Goal: Transaction & Acquisition: Obtain resource

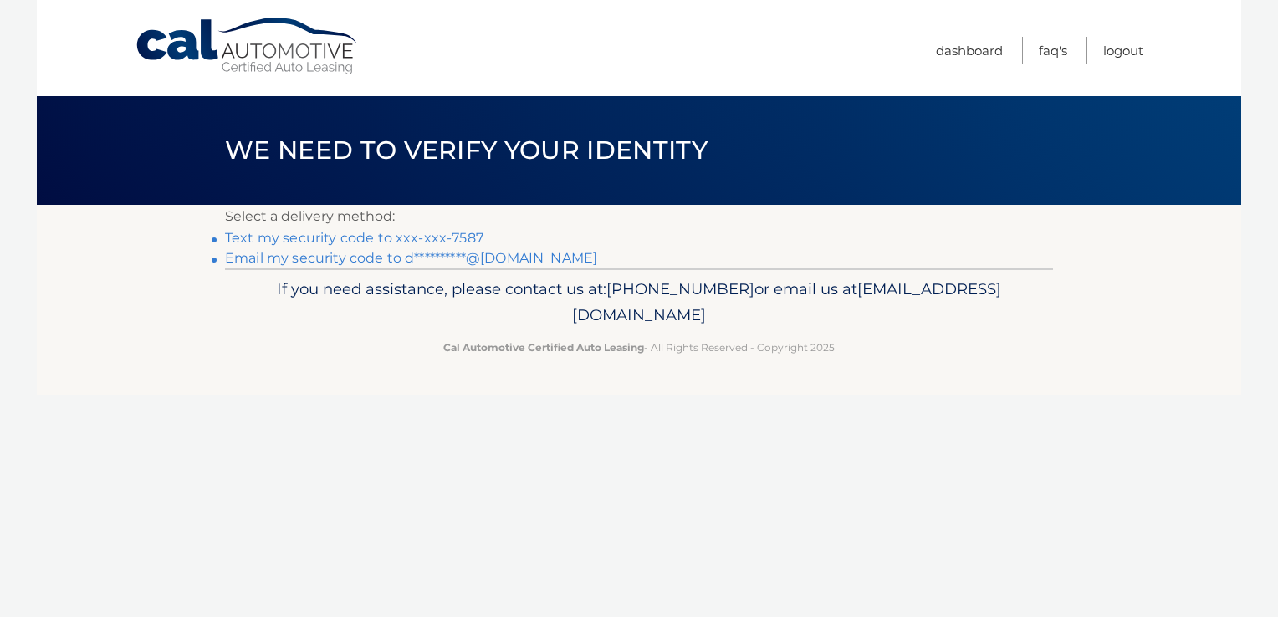
click at [467, 233] on link "Text my security code to xxx-xxx-7587" at bounding box center [354, 238] width 258 height 16
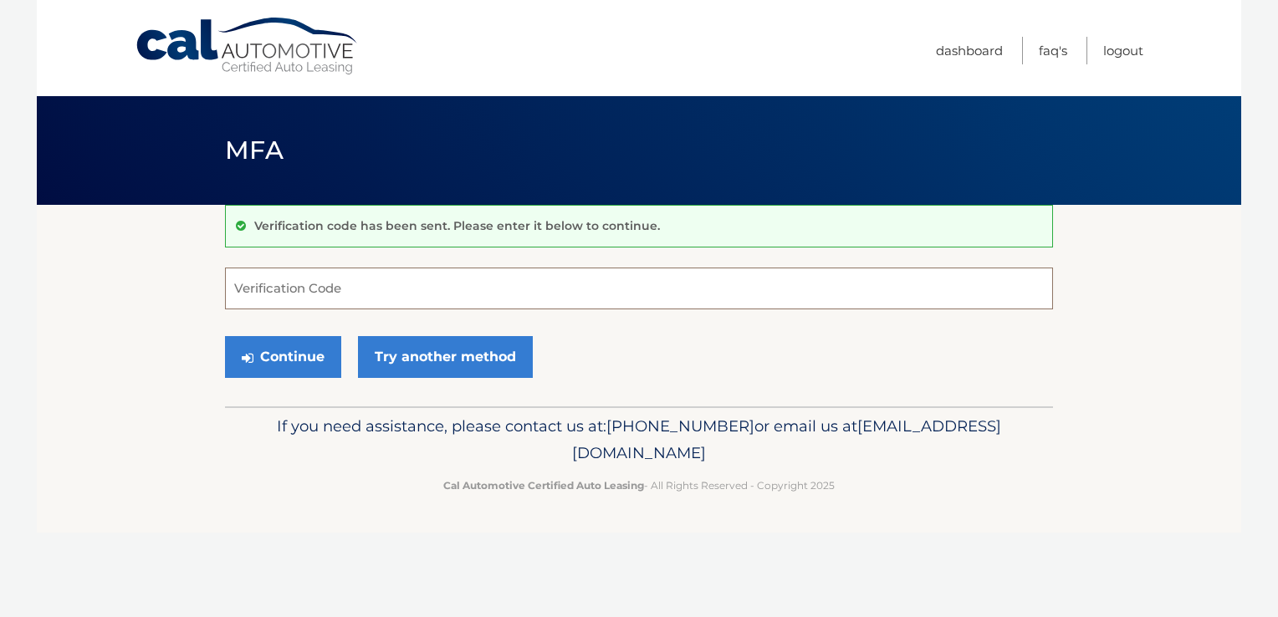
click at [264, 283] on input "Verification Code" at bounding box center [639, 289] width 828 height 42
type input "839887"
click at [225, 336] on button "Continue" at bounding box center [283, 357] width 116 height 42
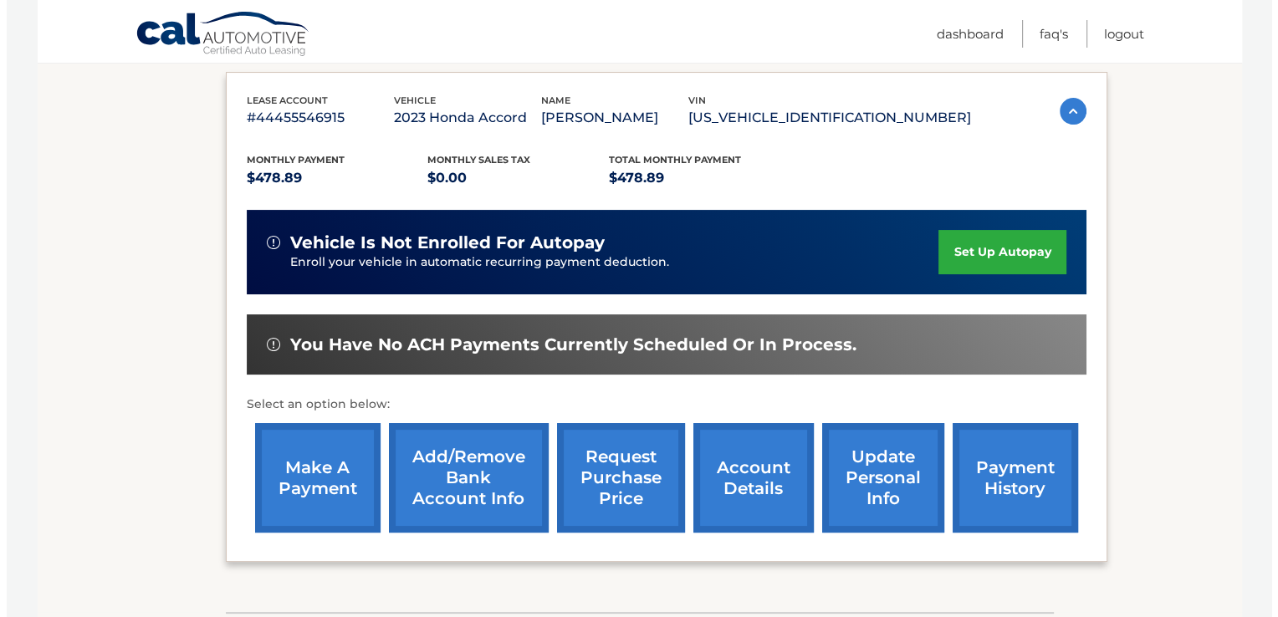
scroll to position [334, 0]
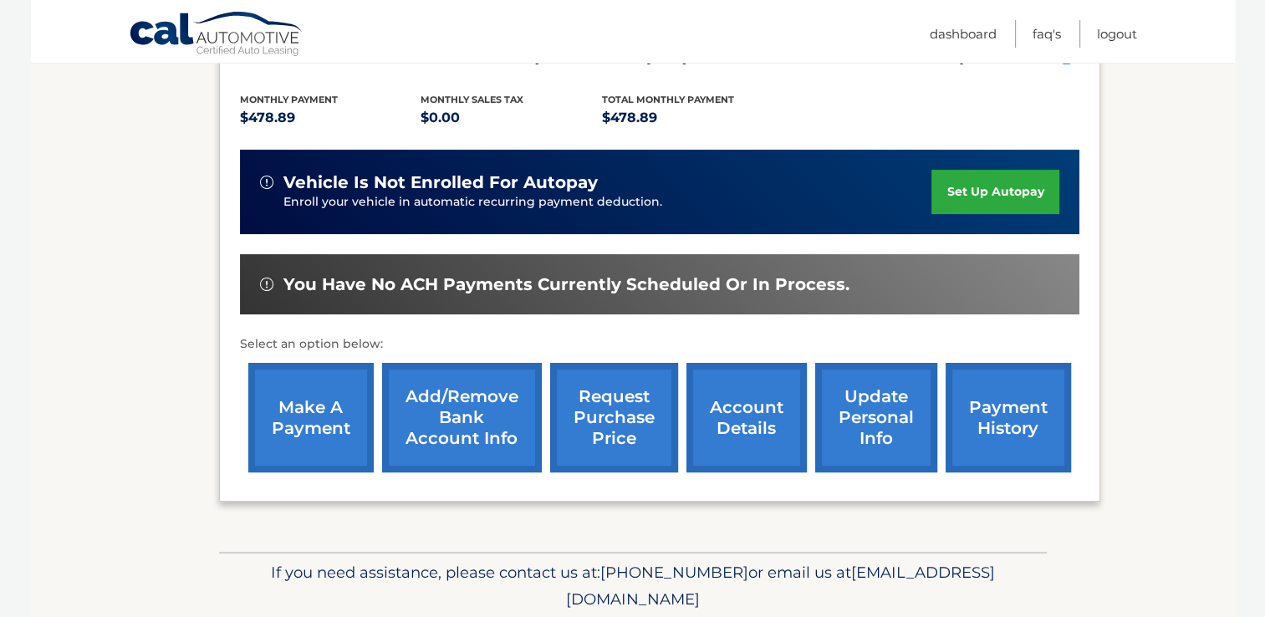
click at [607, 432] on link "request purchase price" at bounding box center [614, 418] width 128 height 110
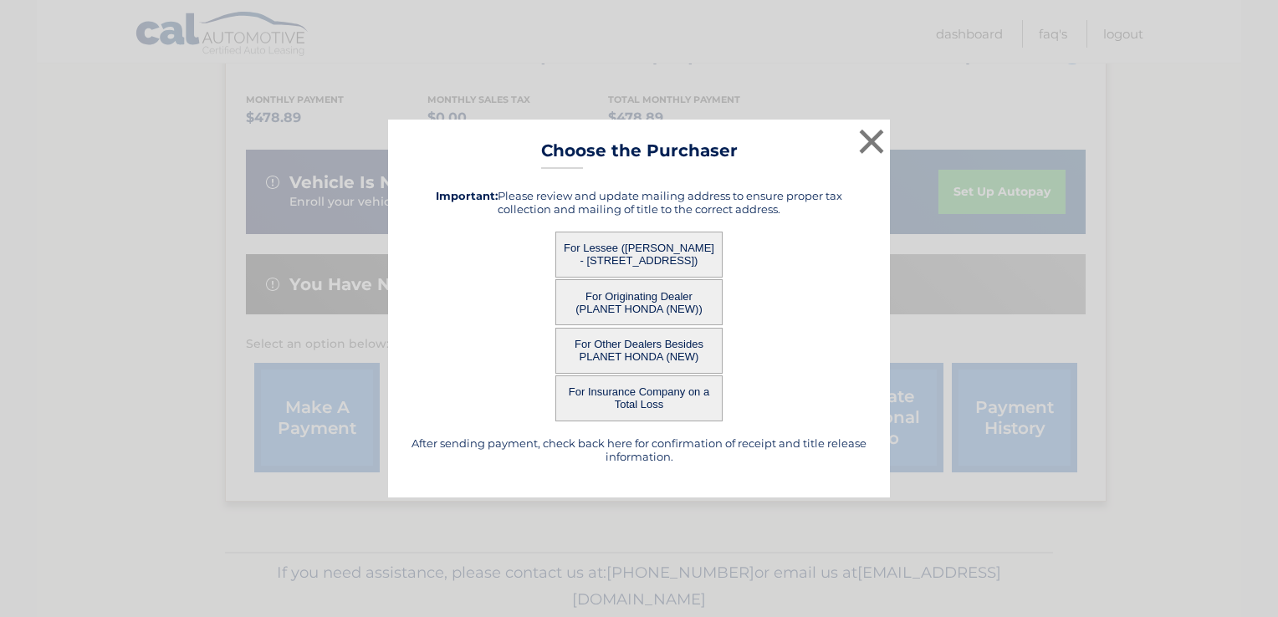
click at [635, 260] on button "For Lessee ([PERSON_NAME] - [STREET_ADDRESS])" at bounding box center [638, 255] width 167 height 46
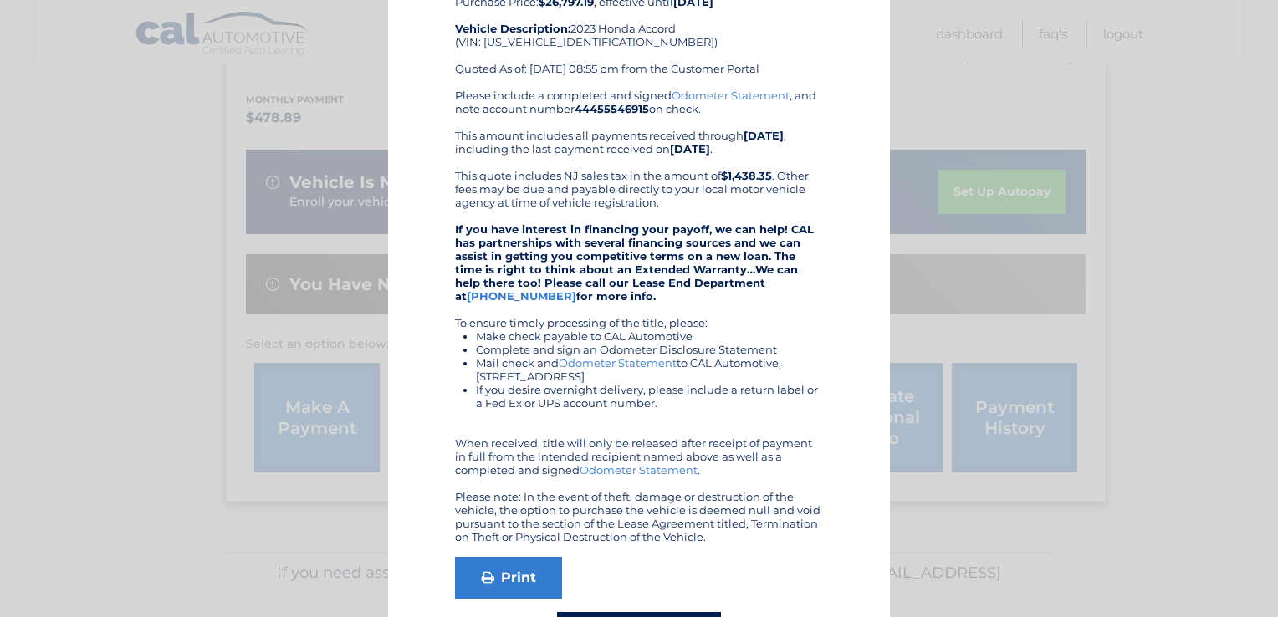
scroll to position [193, 0]
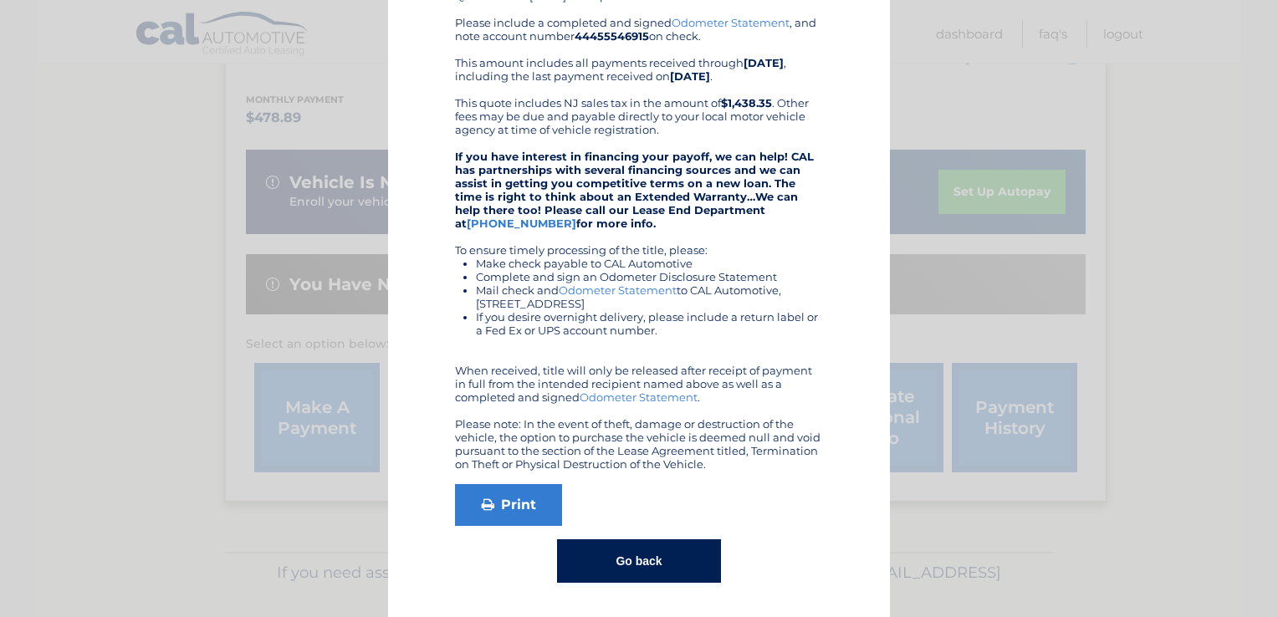
click at [657, 398] on link "Odometer Statement" at bounding box center [638, 396] width 118 height 13
click at [508, 503] on link "Print" at bounding box center [508, 505] width 107 height 42
click at [624, 564] on button "Go back" at bounding box center [638, 560] width 163 height 43
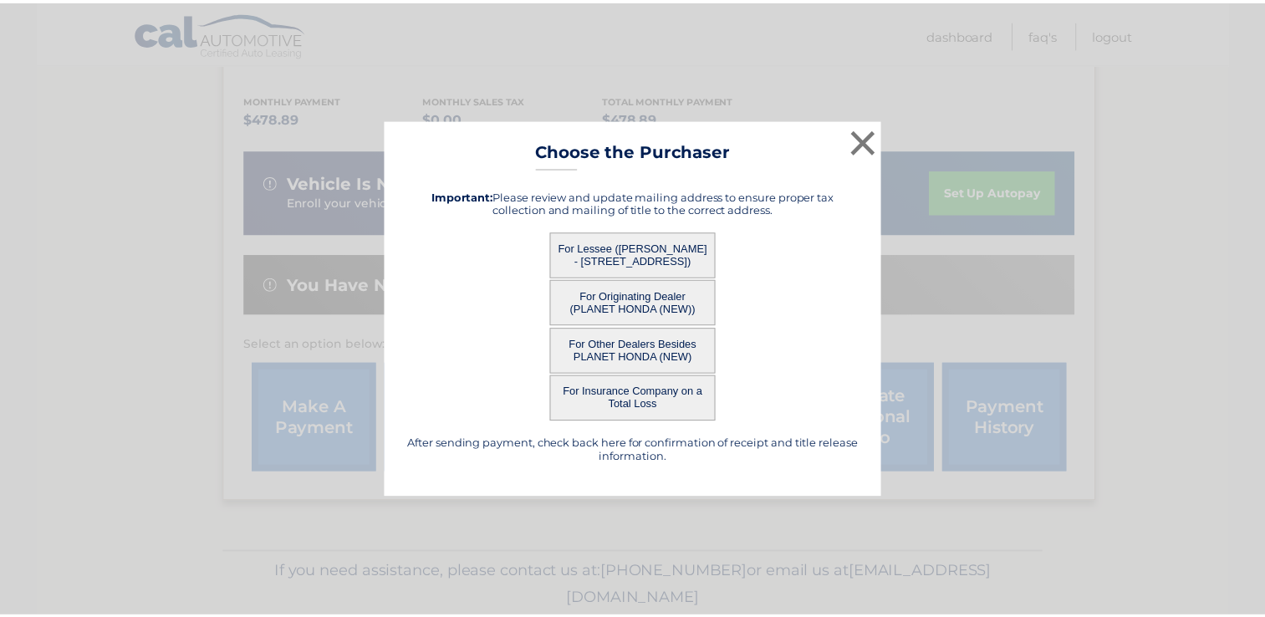
scroll to position [0, 0]
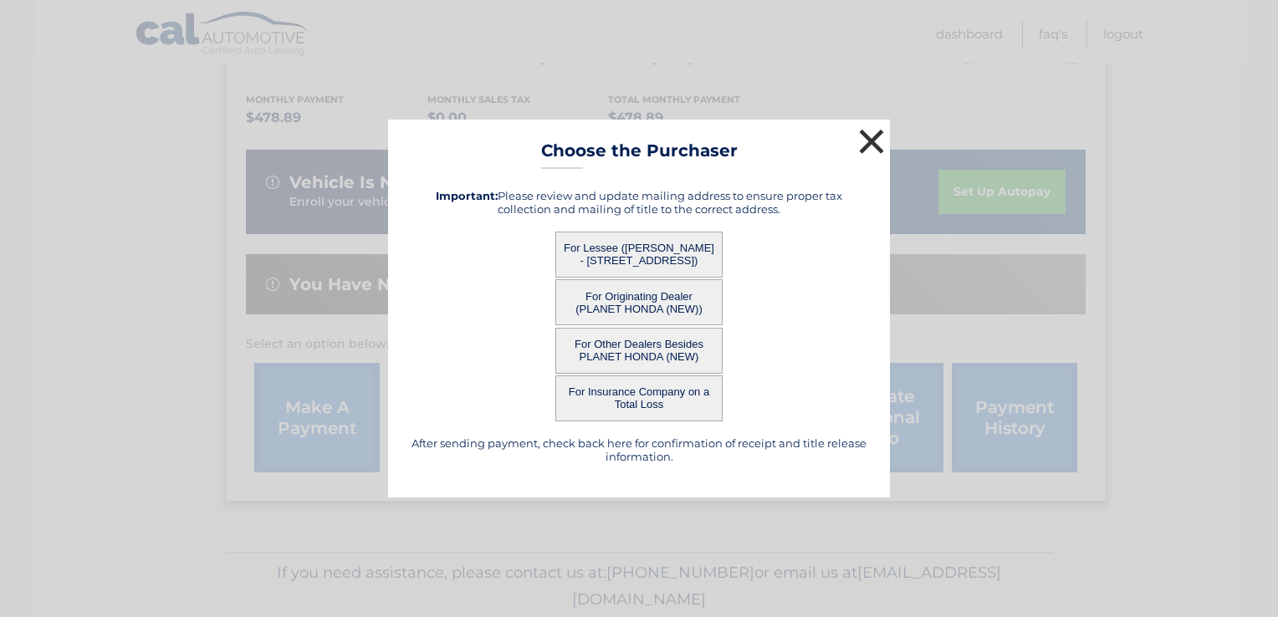
click at [863, 141] on button "×" at bounding box center [870, 141] width 33 height 33
